Goal: Transaction & Acquisition: Purchase product/service

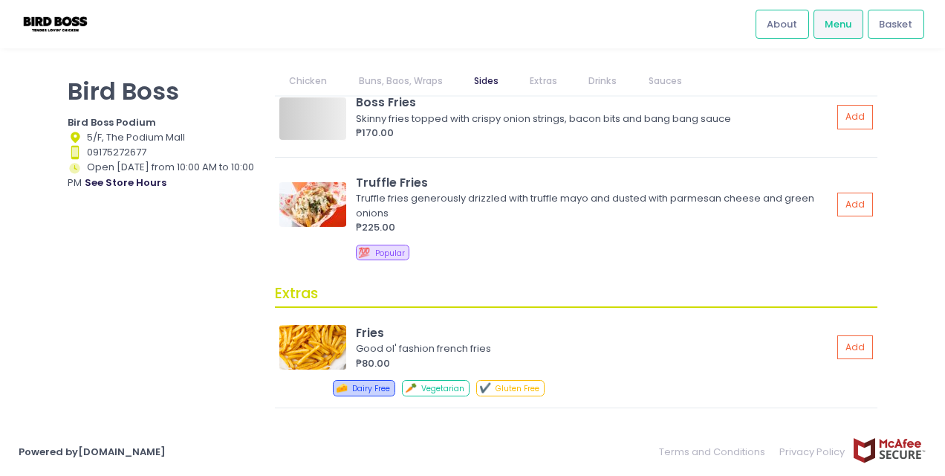
scroll to position [942, 0]
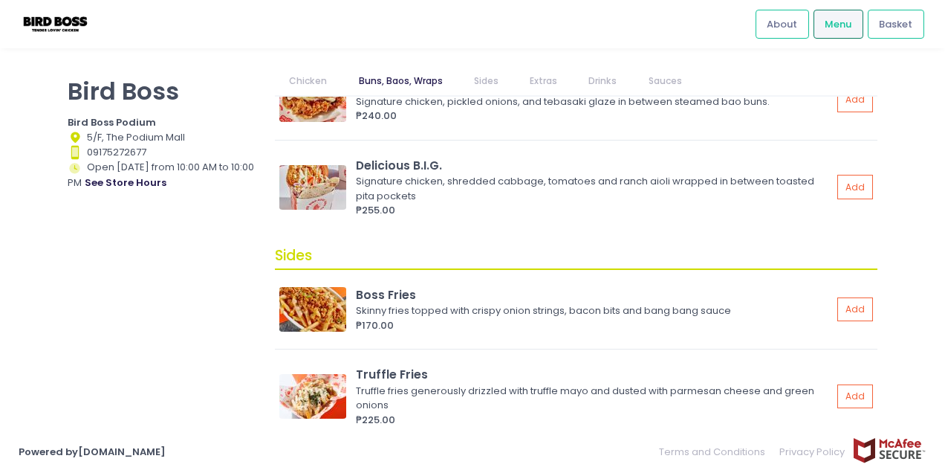
click at [842, 30] on span "Menu" at bounding box center [838, 24] width 27 height 15
click at [886, 28] on span "Basket" at bounding box center [895, 24] width 33 height 15
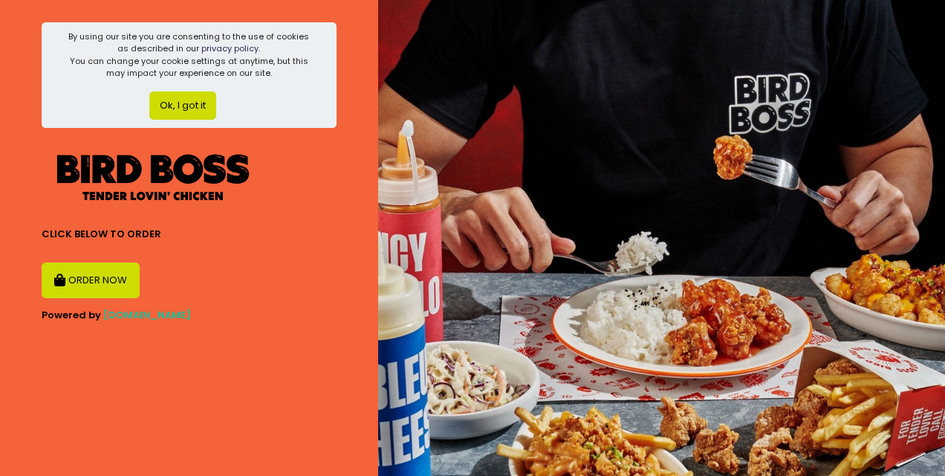
click at [186, 110] on button "Ok, I got it" at bounding box center [182, 105] width 67 height 28
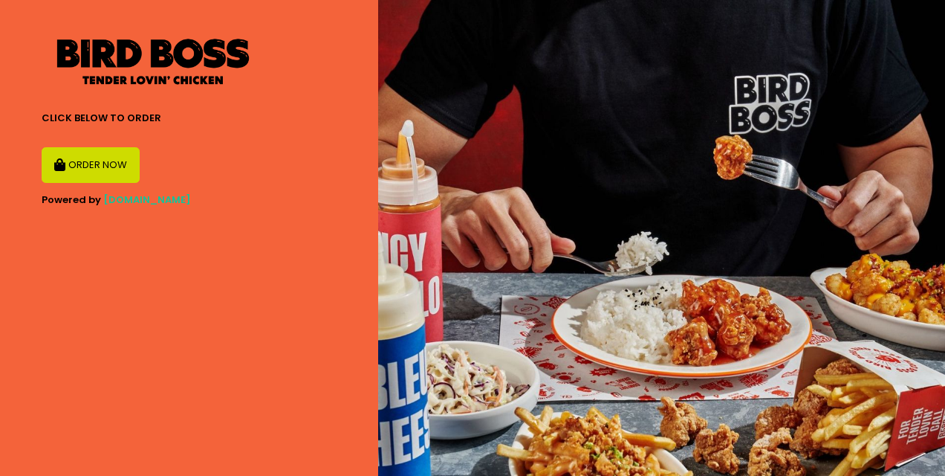
click at [553, 302] on img at bounding box center [661, 238] width 567 height 476
click at [146, 119] on b "CLICK BELOW TO ORDER" at bounding box center [102, 118] width 120 height 14
